Goal: Share content

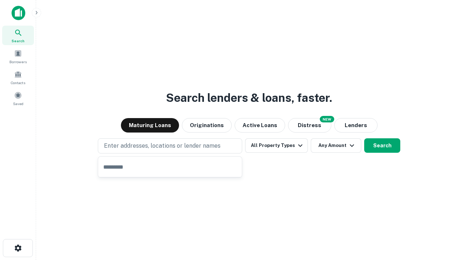
type input "**********"
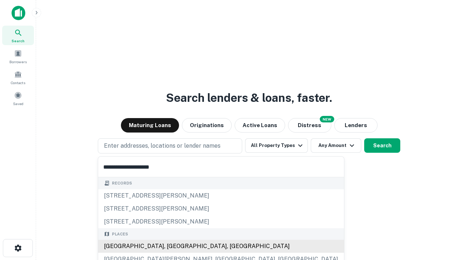
click at [173, 246] on div "[GEOGRAPHIC_DATA], [GEOGRAPHIC_DATA], [GEOGRAPHIC_DATA]" at bounding box center [221, 246] width 246 height 13
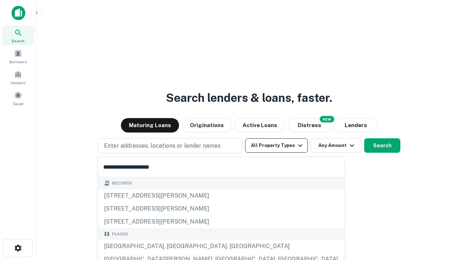
click at [277, 146] on button "All Property Types" at bounding box center [276, 145] width 63 height 14
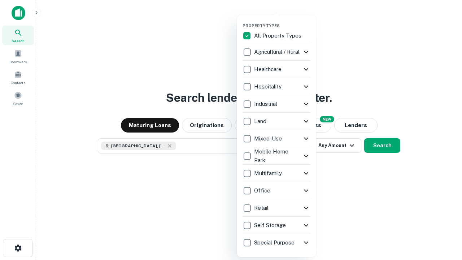
click at [282, 21] on button "button" at bounding box center [282, 21] width 79 height 0
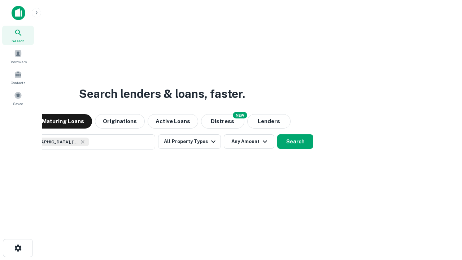
scroll to position [12, 0]
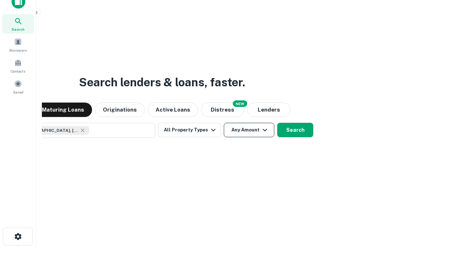
click at [224, 123] on button "Any Amount" at bounding box center [249, 130] width 51 height 14
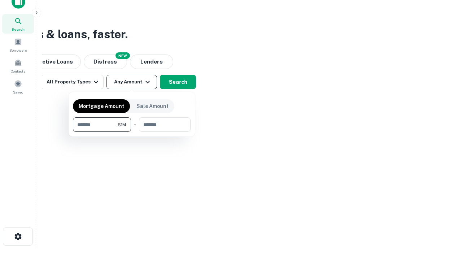
type input "*******"
click at [132, 132] on button "button" at bounding box center [132, 132] width 118 height 0
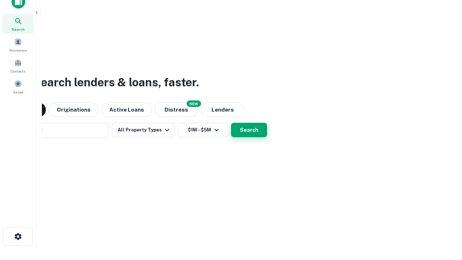
click at [231, 123] on button "Search" at bounding box center [249, 130] width 36 height 14
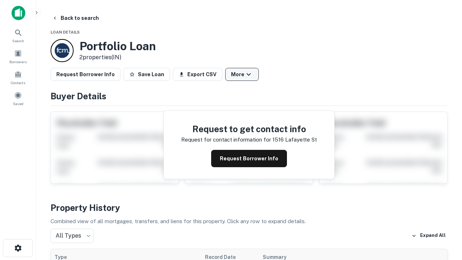
click at [242, 74] on button "More" at bounding box center [242, 74] width 34 height 13
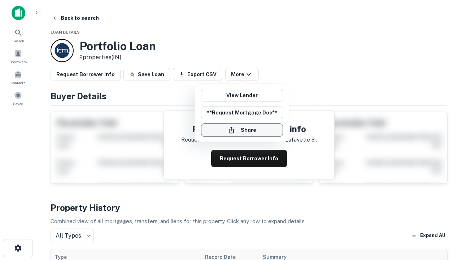
click at [242, 130] on button "Share" at bounding box center [242, 129] width 82 height 13
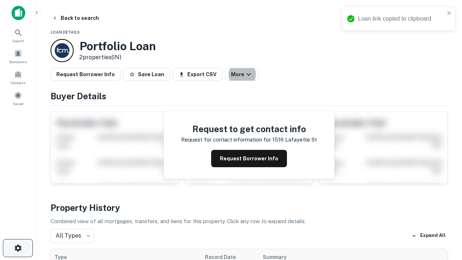
click at [18, 248] on icon "button" at bounding box center [18, 248] width 9 height 9
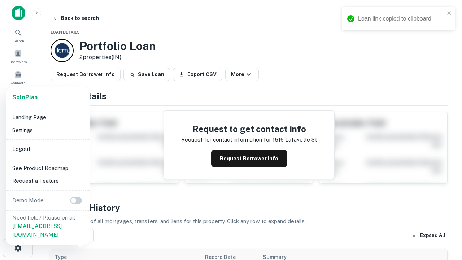
click at [48, 149] on li "Logout" at bounding box center [47, 149] width 77 height 13
